Goal: Find specific page/section: Find specific page/section

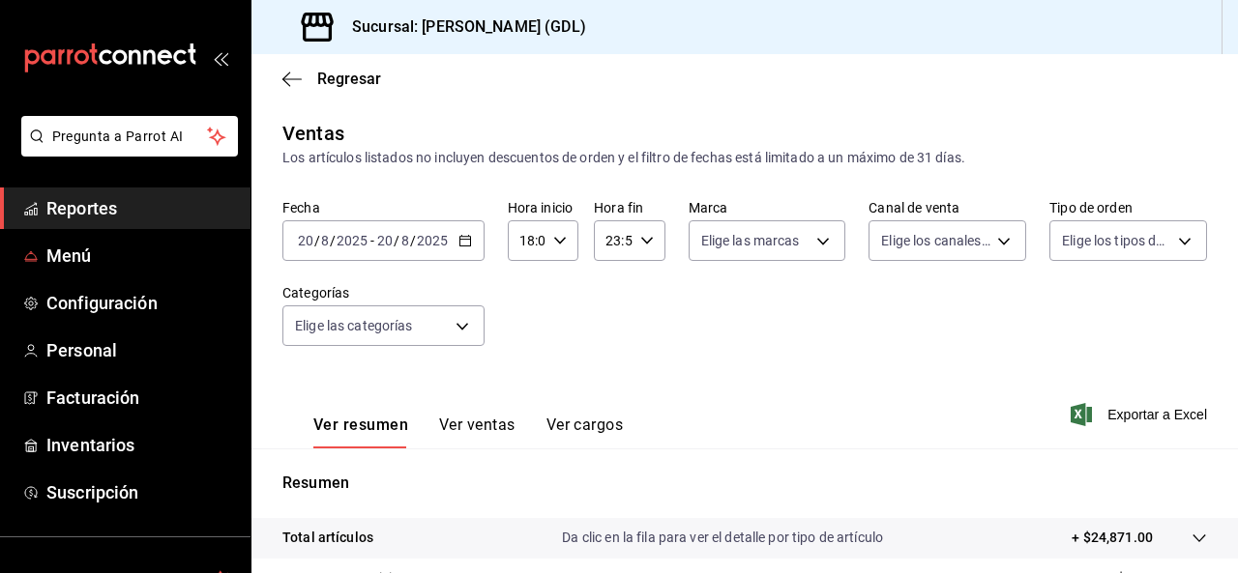
scroll to position [353, 0]
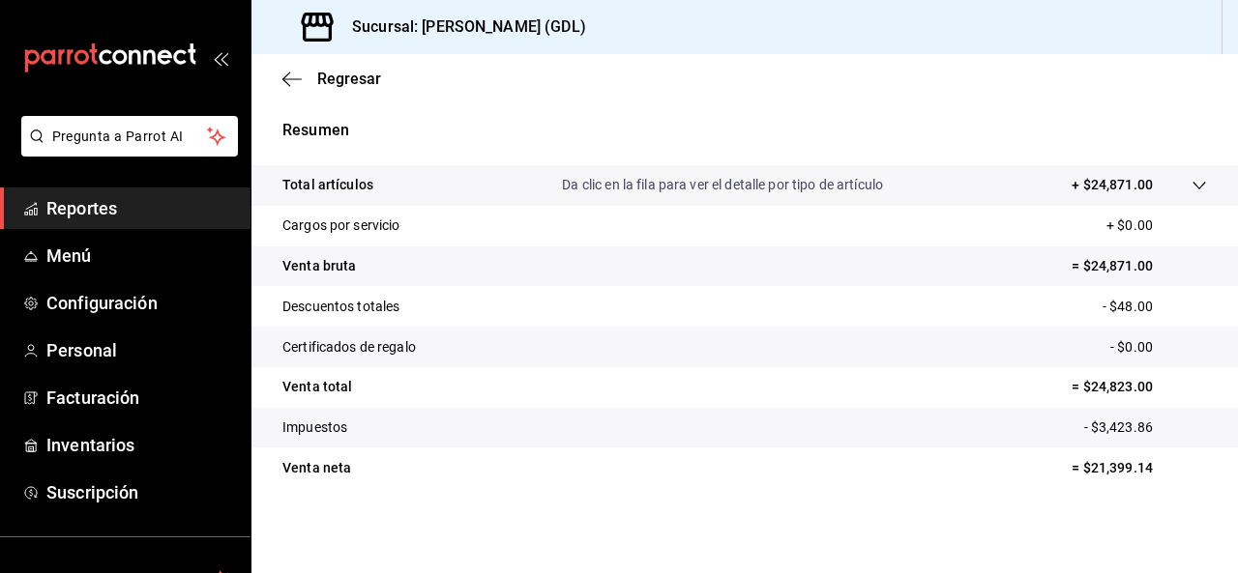
click at [115, 219] on span "Reportes" at bounding box center [140, 208] width 189 height 26
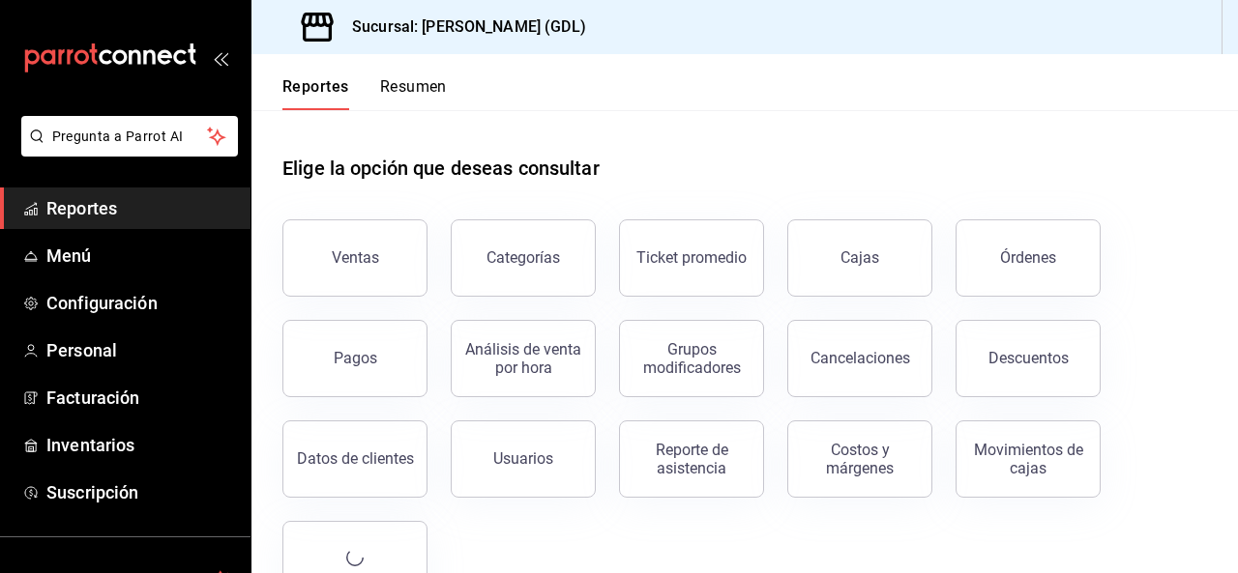
click at [376, 306] on div "Pagos" at bounding box center [343, 347] width 168 height 101
click at [375, 285] on button "Ventas" at bounding box center [354, 257] width 145 height 77
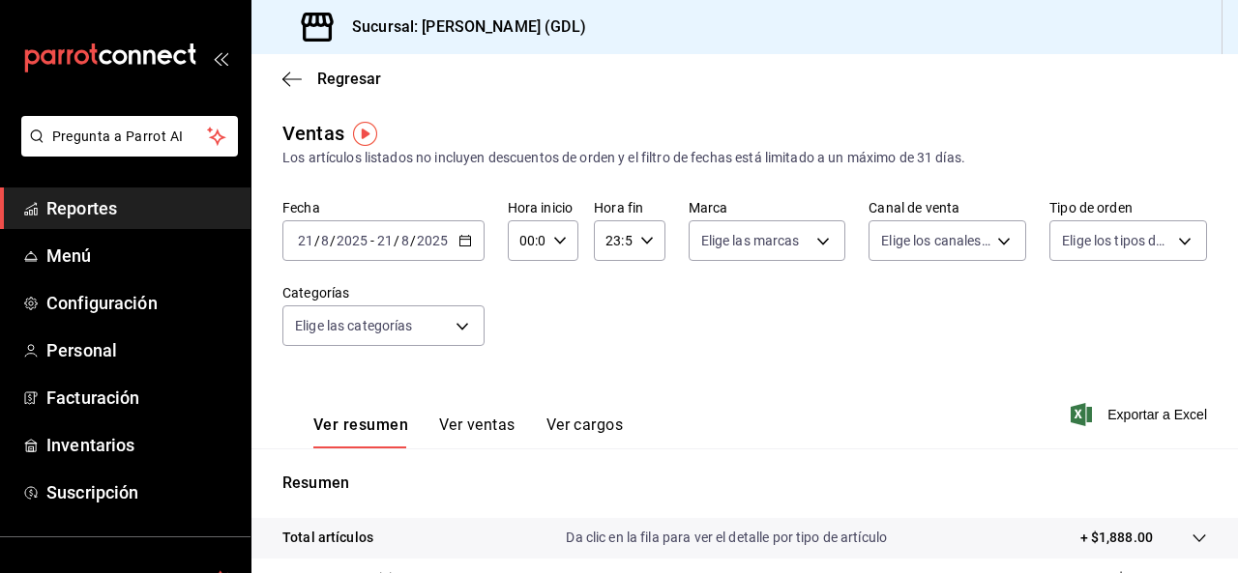
scroll to position [353, 0]
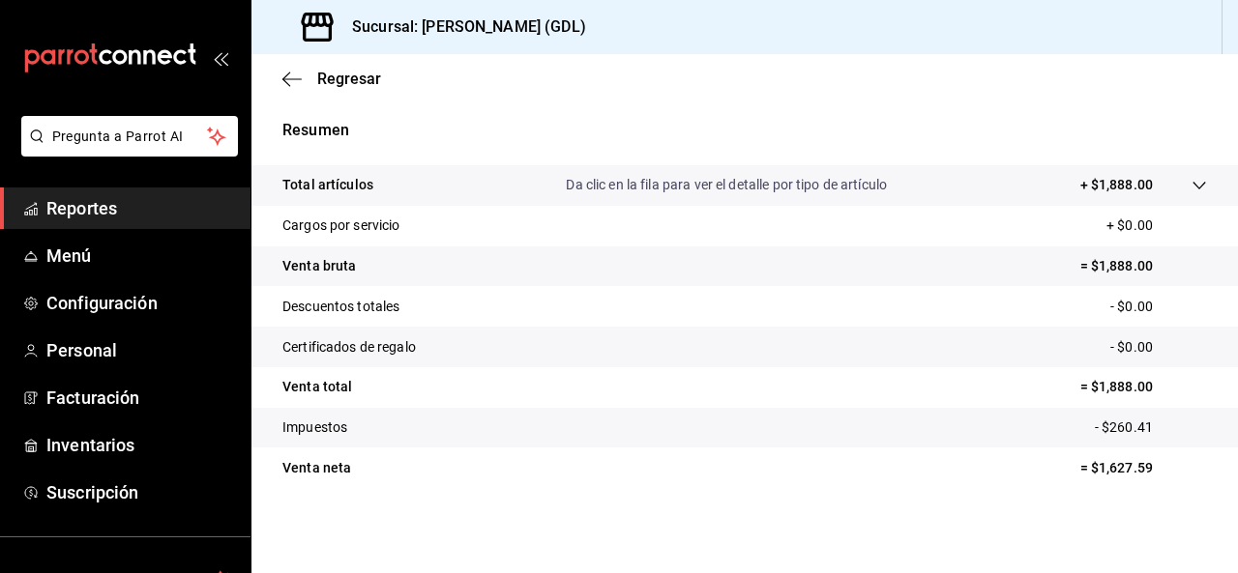
click at [86, 221] on link "Reportes" at bounding box center [125, 209] width 250 height 42
